Goal: Task Accomplishment & Management: Manage account settings

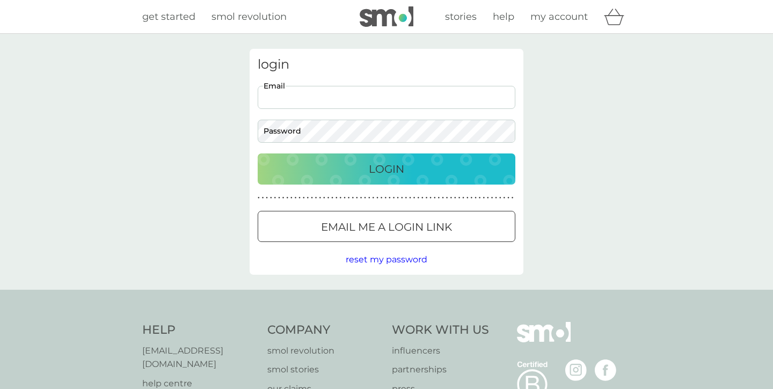
click at [433, 98] on input "Email" at bounding box center [387, 97] width 258 height 23
drag, startPoint x: 314, startPoint y: 114, endPoint x: 309, endPoint y: 97, distance: 18.0
click at [295, 101] on input "Email" at bounding box center [387, 97] width 258 height 23
click at [304, 101] on input "Email" at bounding box center [387, 97] width 258 height 23
click at [309, 97] on input "Email" at bounding box center [387, 97] width 258 height 23
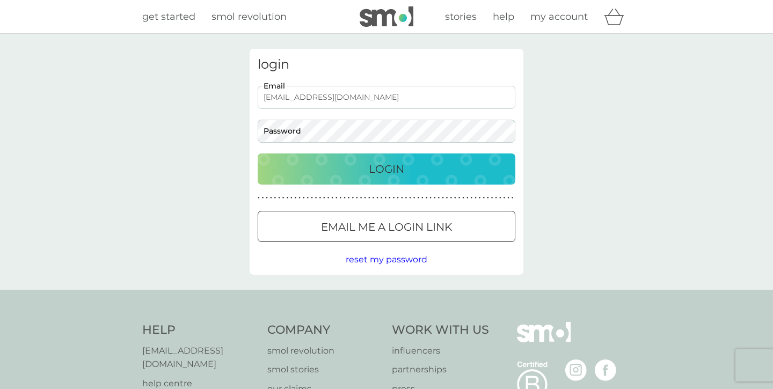
type input "[EMAIL_ADDRESS][DOMAIN_NAME]"
click at [258, 154] on button "Login" at bounding box center [387, 169] width 258 height 31
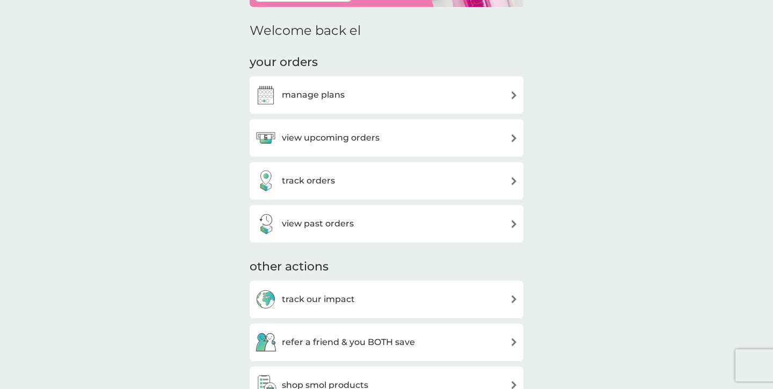
click at [462, 97] on div "manage plans" at bounding box center [386, 94] width 263 height 21
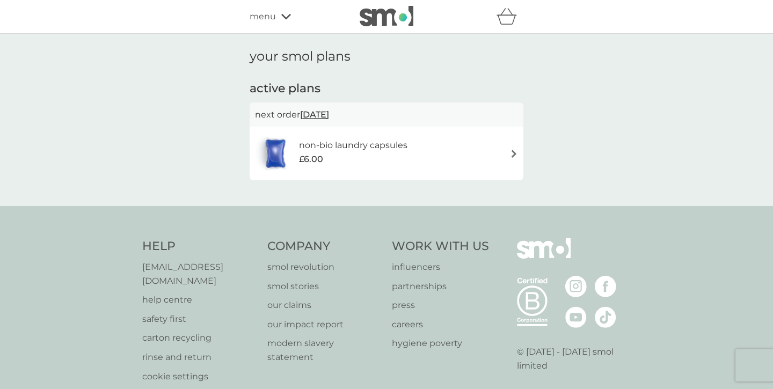
click at [469, 164] on div "non-bio laundry capsules £6.00" at bounding box center [386, 154] width 263 height 38
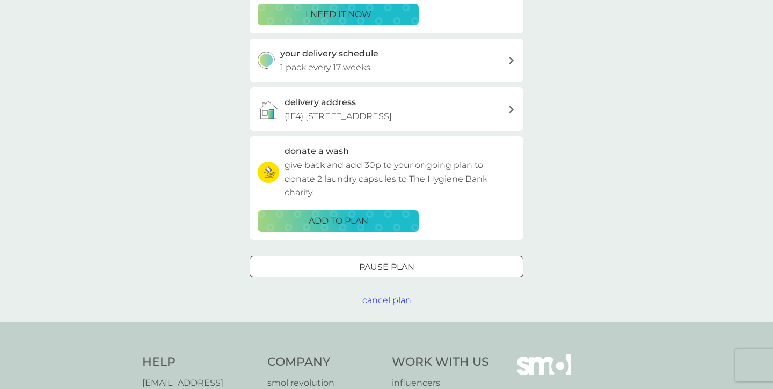
scroll to position [212, 0]
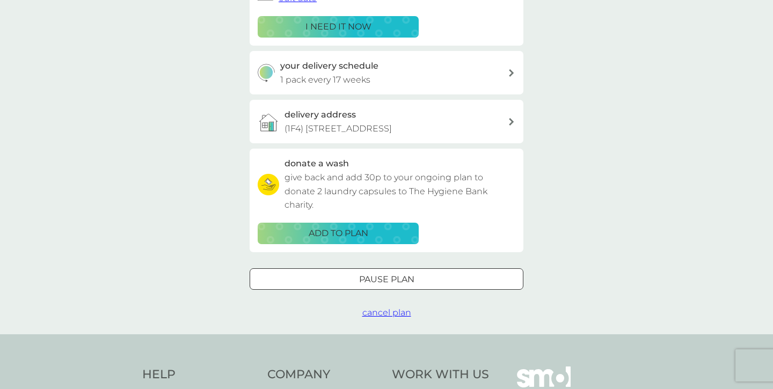
click at [401, 316] on span "cancel plan" at bounding box center [386, 313] width 49 height 10
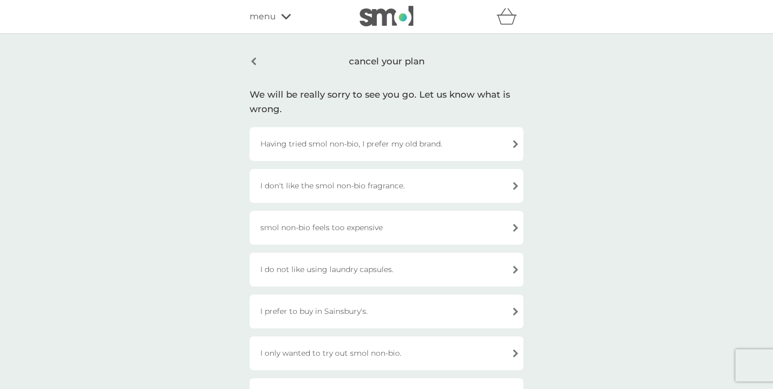
click at [434, 224] on div "smol non-bio feels too expensive" at bounding box center [387, 228] width 274 height 34
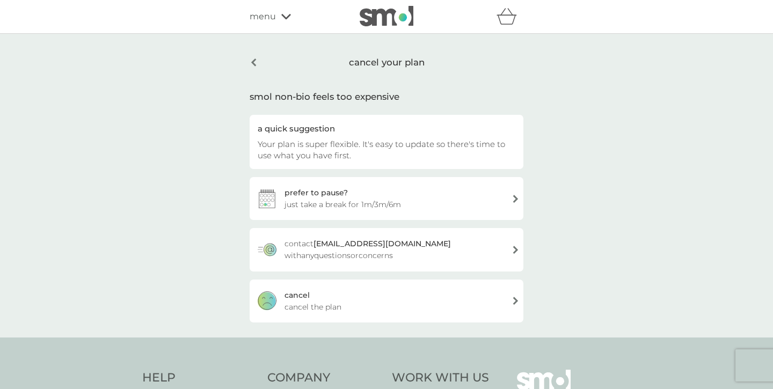
click at [392, 308] on div "cancel cancel the plan" at bounding box center [387, 301] width 274 height 43
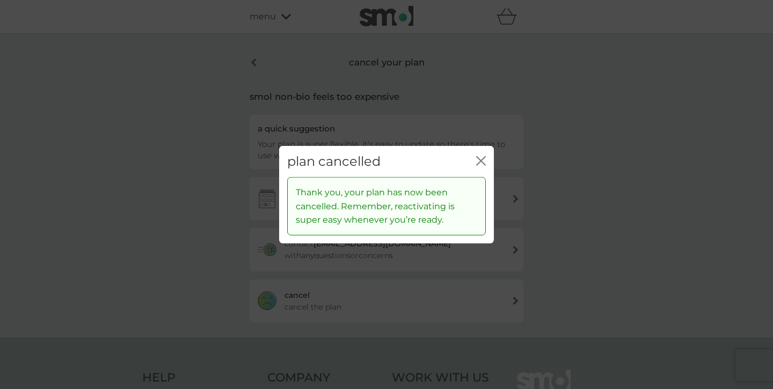
click at [485, 159] on icon "close" at bounding box center [481, 161] width 10 height 10
